Goal: Task Accomplishment & Management: Use online tool/utility

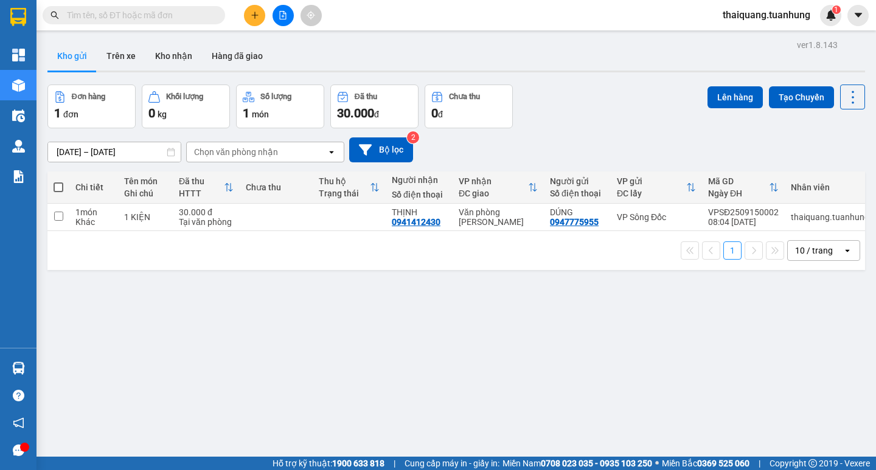
click at [170, 67] on button "Kho nhận" at bounding box center [173, 55] width 57 height 29
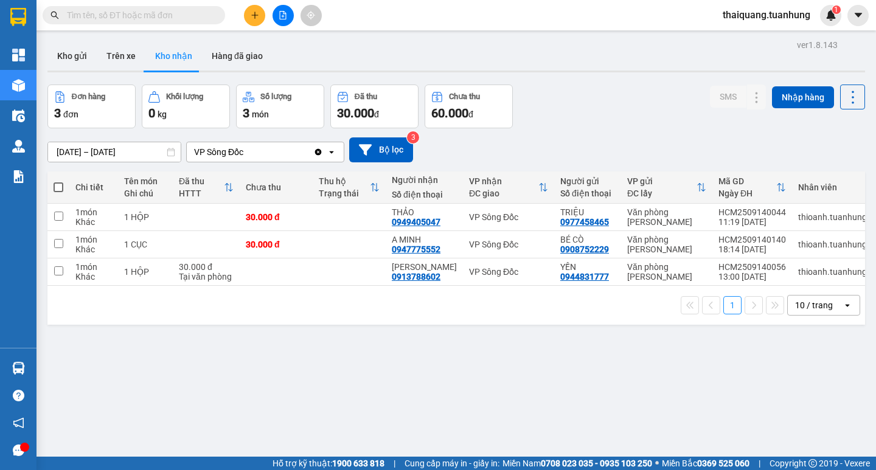
click at [149, 17] on input "text" at bounding box center [138, 15] width 143 height 13
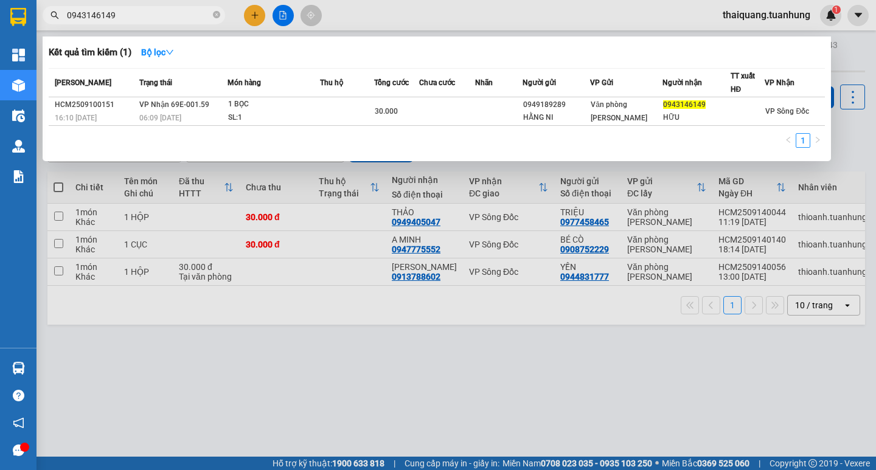
type input "0943146149"
click at [326, 330] on div at bounding box center [438, 235] width 876 height 470
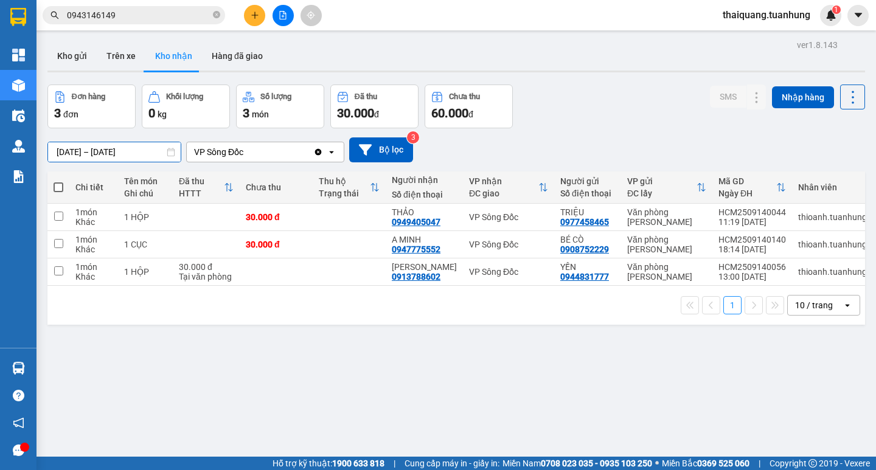
click at [136, 145] on input "[DATE] – [DATE]" at bounding box center [114, 151] width 133 height 19
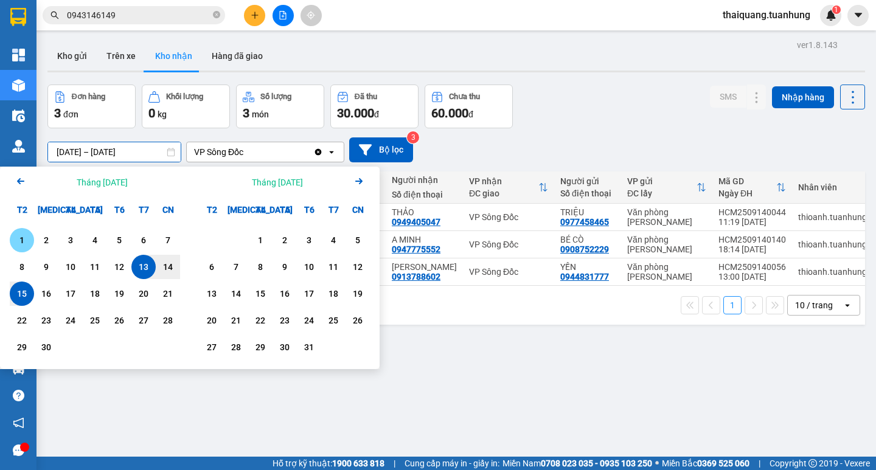
click at [26, 243] on div "1" at bounding box center [21, 240] width 17 height 15
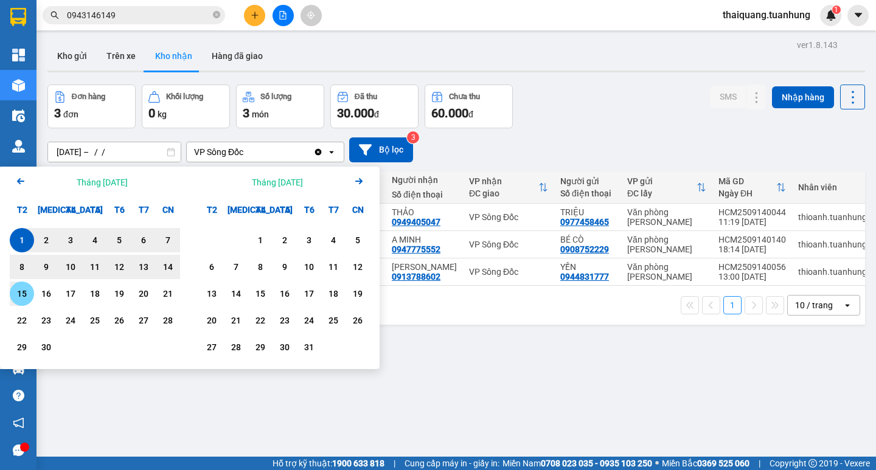
click at [22, 288] on div "15" at bounding box center [21, 293] width 17 height 15
type input "[DATE] – [DATE]"
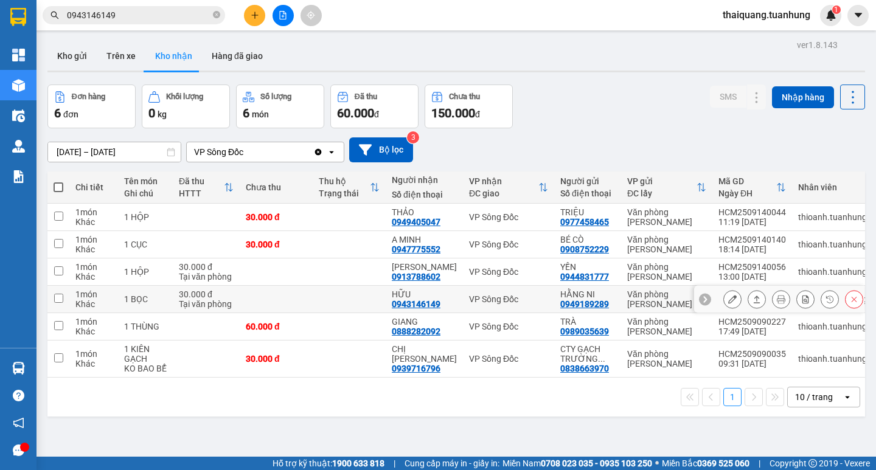
click at [724, 300] on button at bounding box center [732, 299] width 17 height 21
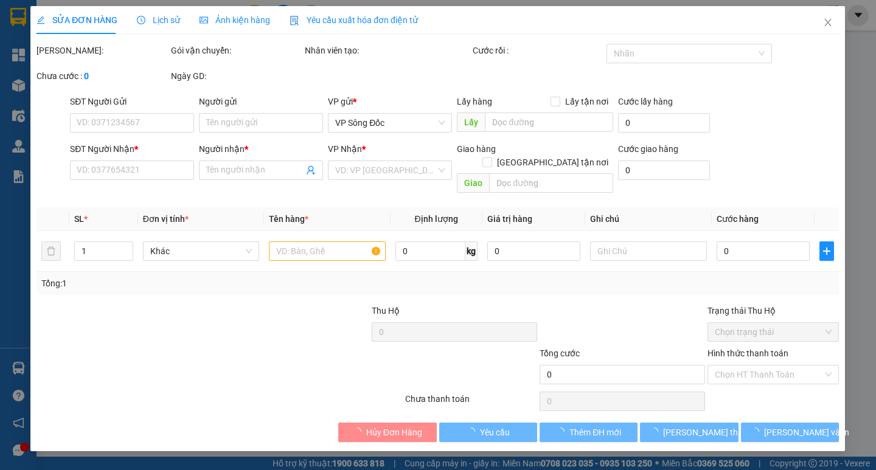
type input "0949189289"
type input "HẰNG NI"
type input "0943146149"
type input "HỮU"
type input "30.000"
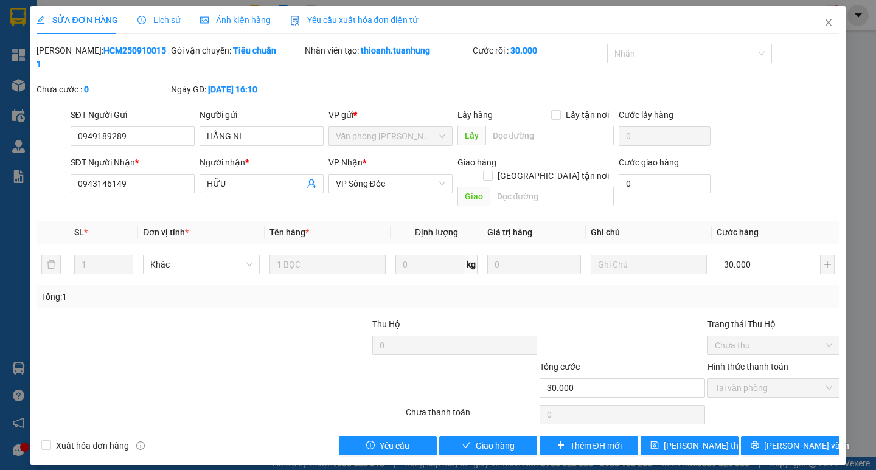
click at [755, 371] on div "Hình thức thanh toán Tại văn phòng" at bounding box center [773, 381] width 132 height 43
click at [519, 436] on button "Giao hàng" at bounding box center [488, 445] width 98 height 19
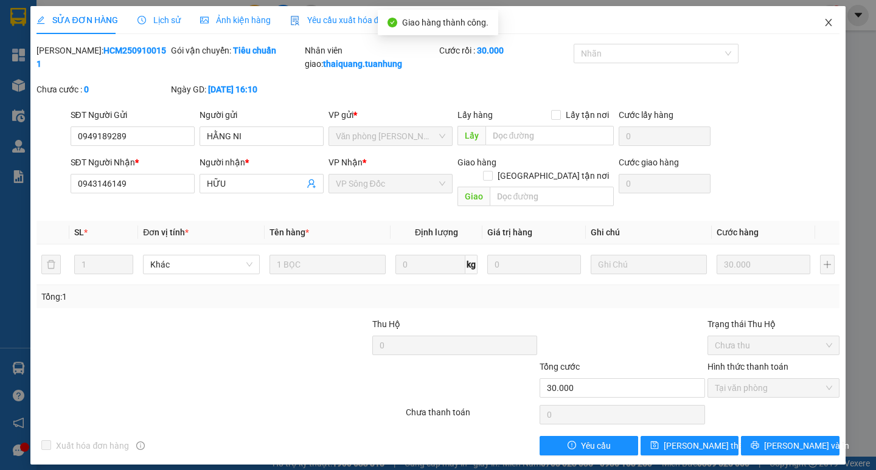
click at [826, 24] on icon "close" at bounding box center [828, 23] width 10 height 10
